Goal: Task Accomplishment & Management: Use online tool/utility

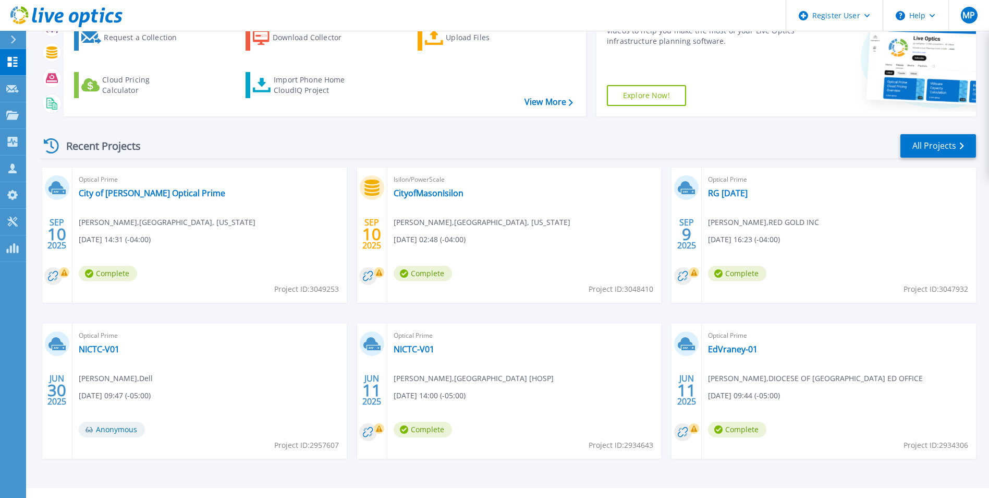
scroll to position [124, 0]
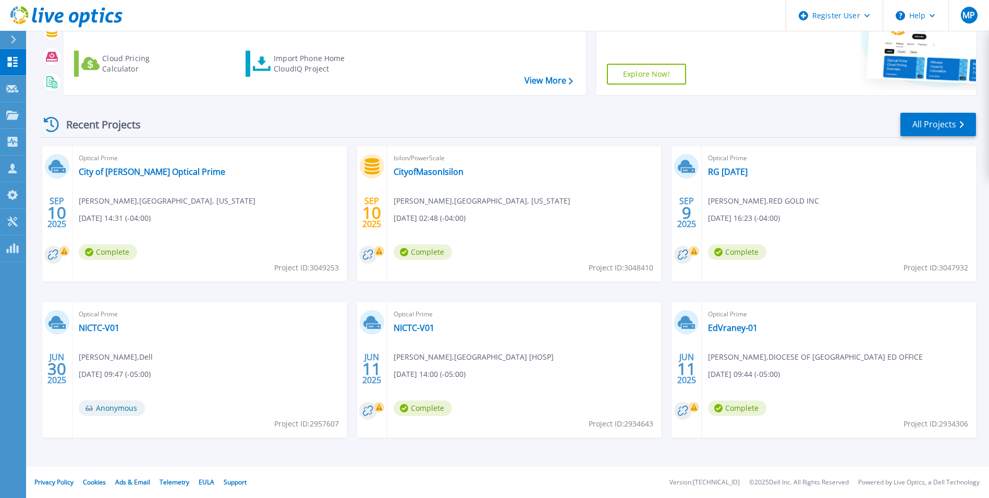
click at [0, 83] on html "Register User Help MP Dell User Matt Polestino Matt.Polestino@dell.com Dell My …" at bounding box center [494, 104] width 989 height 457
click at [0, 120] on html "Register User Help MP Dell User Matt Polestino Matt.Polestino@dell.com Dell My …" at bounding box center [494, 104] width 989 height 457
click at [21, 120] on link "Projects Projects" at bounding box center [13, 115] width 26 height 27
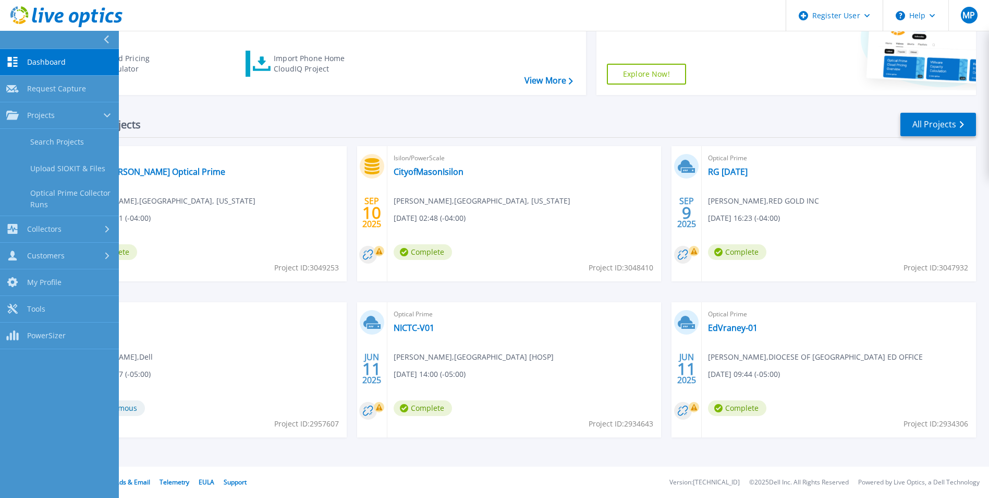
click at [458, 124] on div "Recent Projects All Projects" at bounding box center [508, 125] width 936 height 26
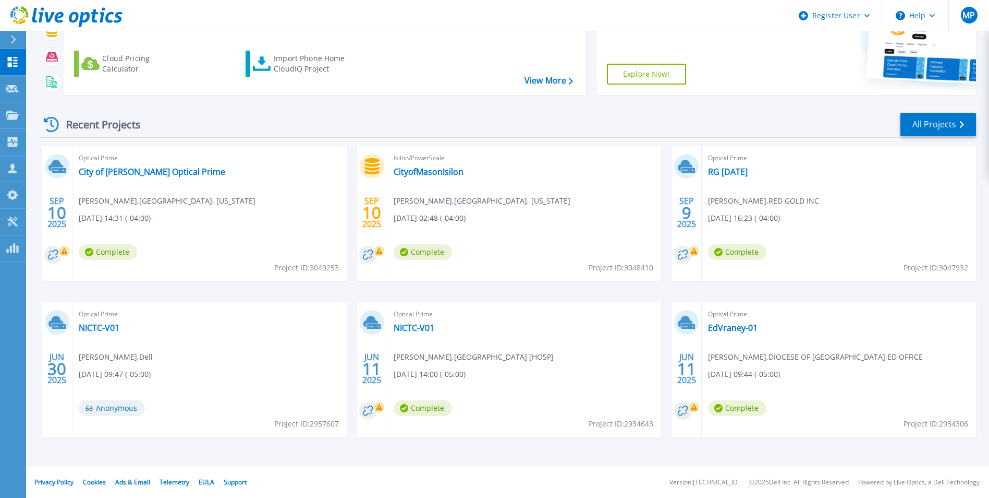
click at [745, 180] on div "Optical Prime RG 09 09 2025 Allen Murray , RED GOLD INC 09/09/2025, 16:23 (-04:…" at bounding box center [839, 213] width 274 height 135
click at [748, 170] on link "RG [DATE]" at bounding box center [728, 171] width 40 height 10
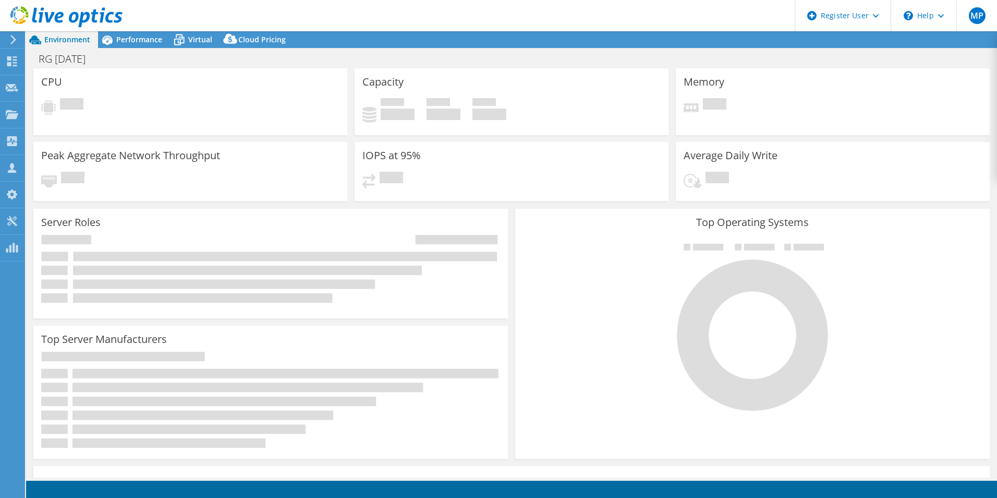
select select "USD"
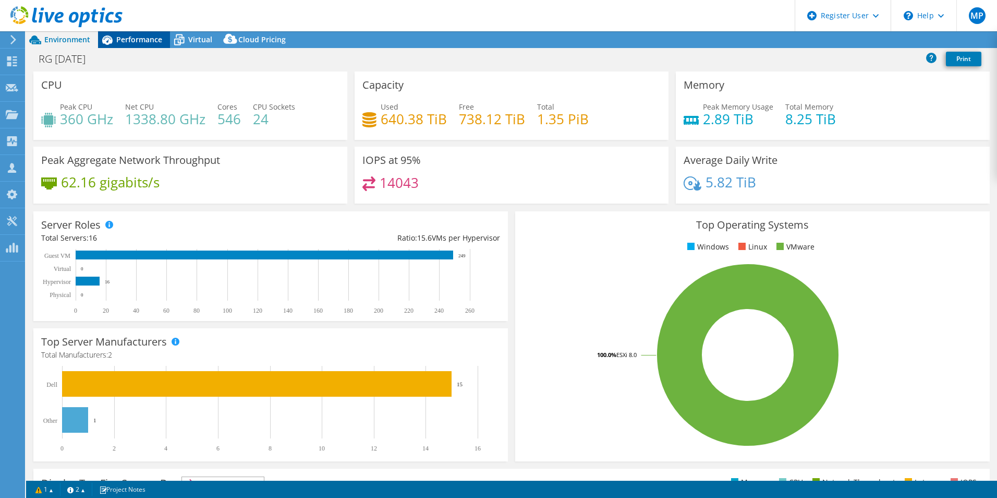
click at [146, 45] on div "Performance" at bounding box center [134, 39] width 72 height 17
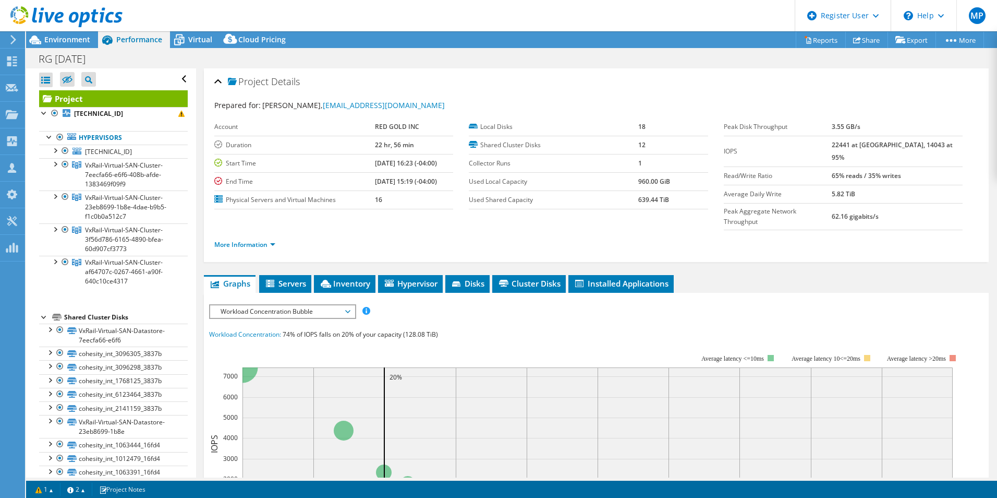
click at [146, 44] on div "Performance" at bounding box center [134, 39] width 72 height 17
click at [146, 38] on span "Performance" at bounding box center [139, 39] width 46 height 10
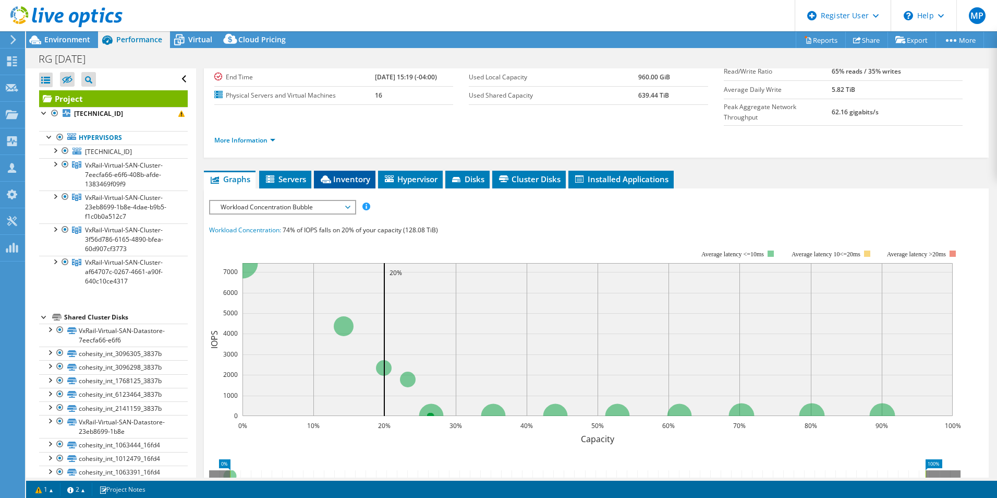
click at [341, 174] on span "Inventory" at bounding box center [344, 179] width 51 height 10
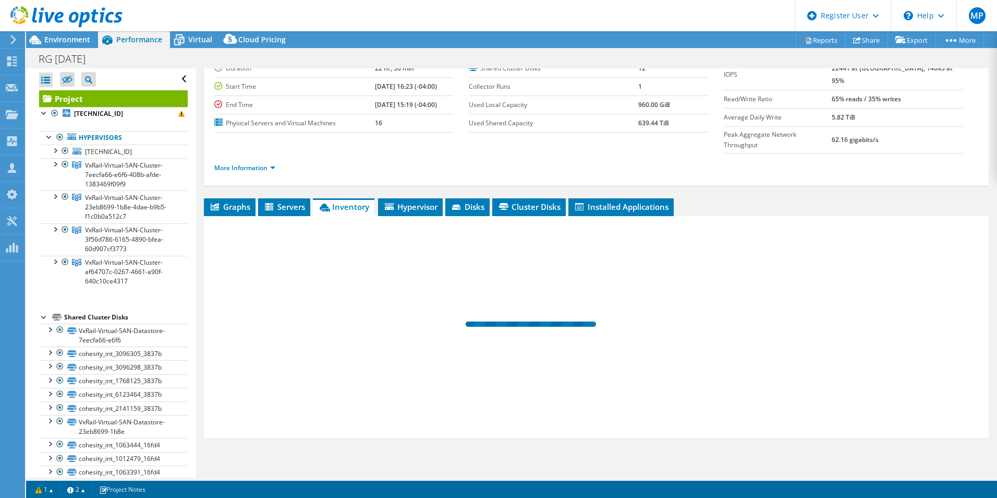
scroll to position [56, 0]
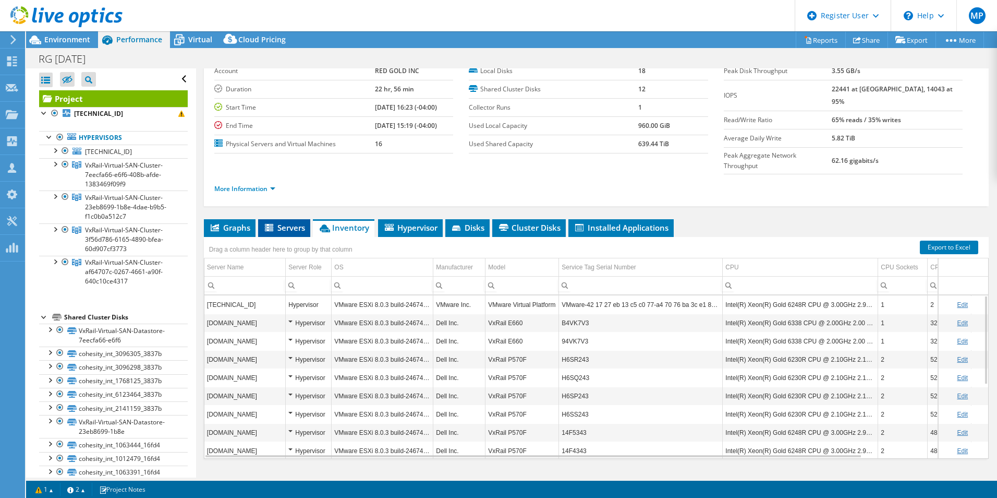
click at [287, 222] on span "Servers" at bounding box center [284, 227] width 42 height 10
